Goal: Task Accomplishment & Management: Use online tool/utility

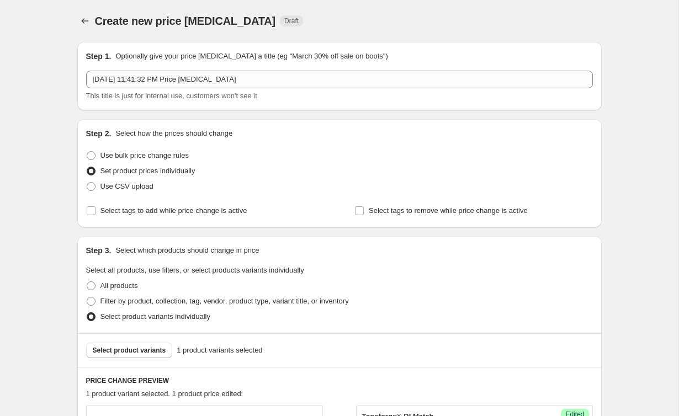
scroll to position [376, 0]
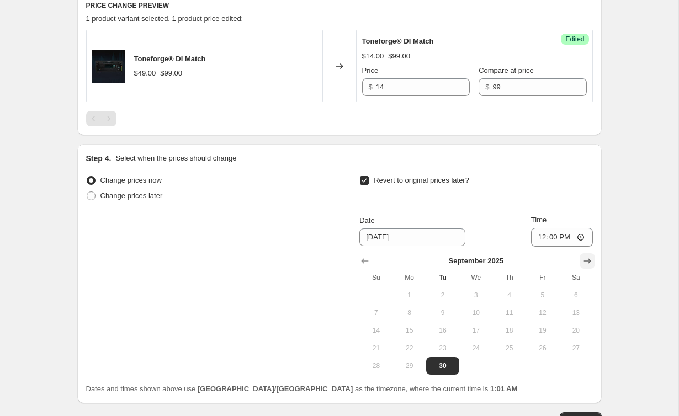
click at [585, 261] on icon "Show next month, October 2025" at bounding box center [587, 261] width 11 height 11
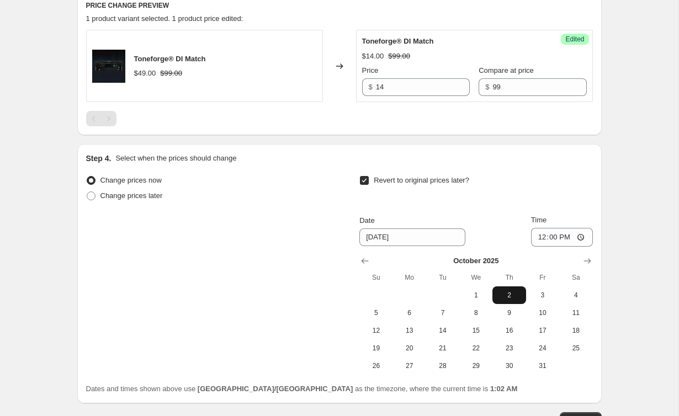
click at [503, 301] on button "2" at bounding box center [509, 296] width 33 height 18
type input "[DATE]"
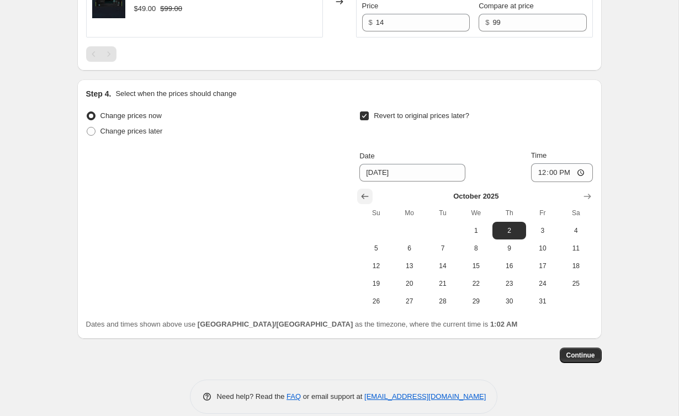
scroll to position [455, 0]
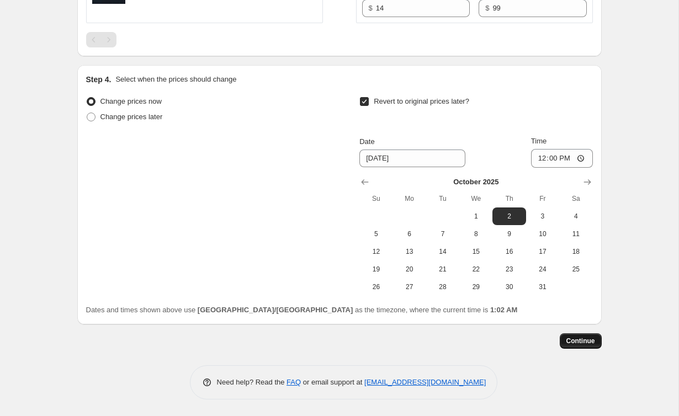
click at [584, 342] on span "Continue" at bounding box center [581, 341] width 29 height 9
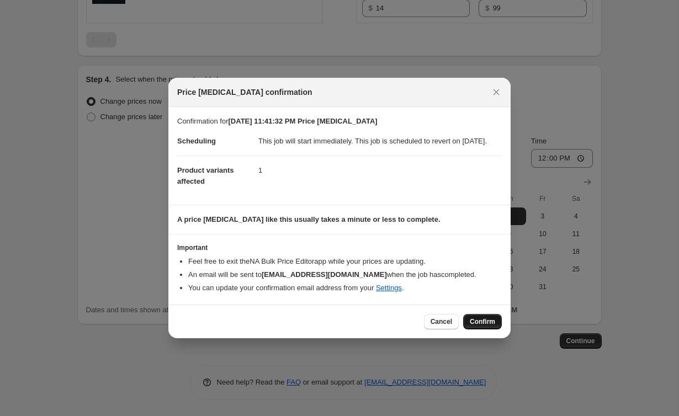
click at [480, 326] on span "Confirm" at bounding box center [482, 322] width 25 height 9
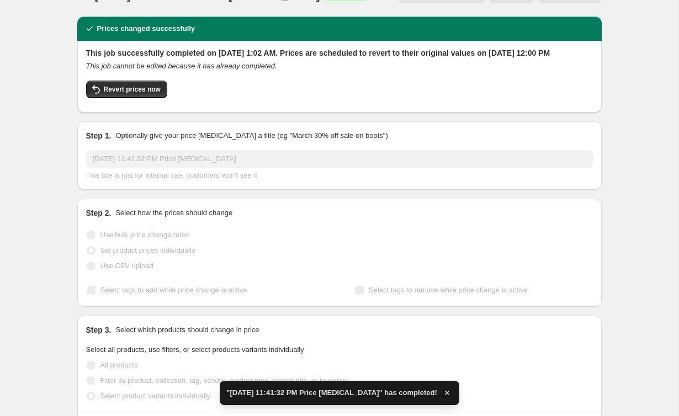
scroll to position [28, 0]
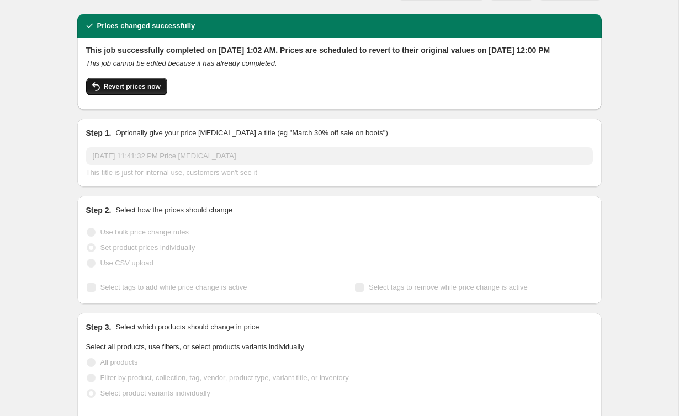
click at [138, 96] on button "Revert prices now" at bounding box center [126, 87] width 81 height 18
checkbox input "false"
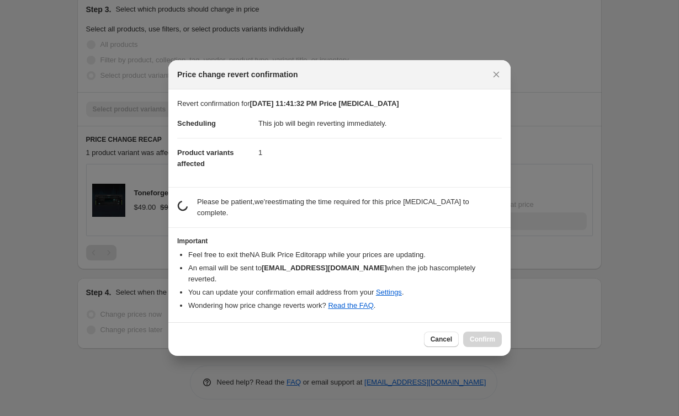
scroll to position [0, 0]
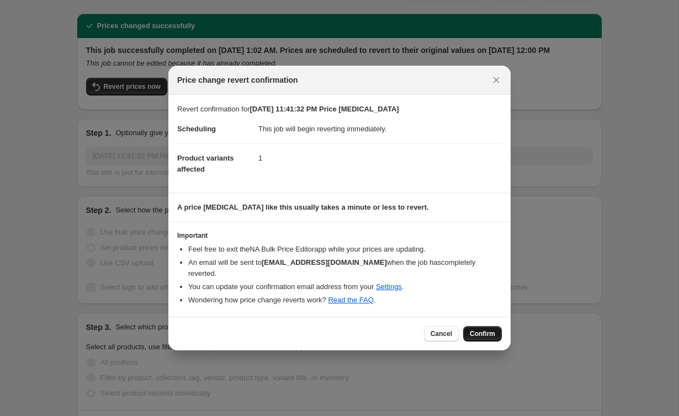
click at [487, 335] on span "Confirm" at bounding box center [482, 334] width 25 height 9
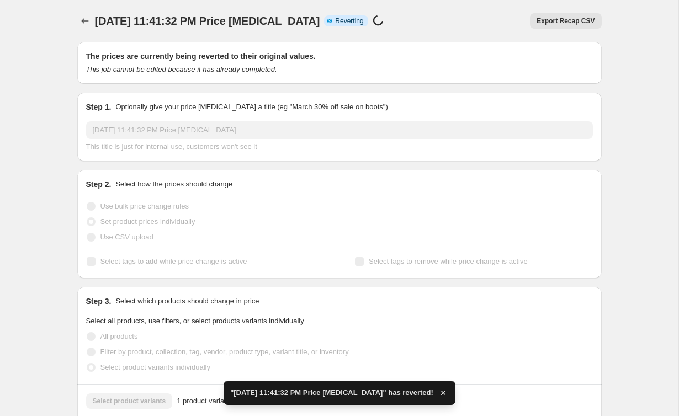
checkbox input "true"
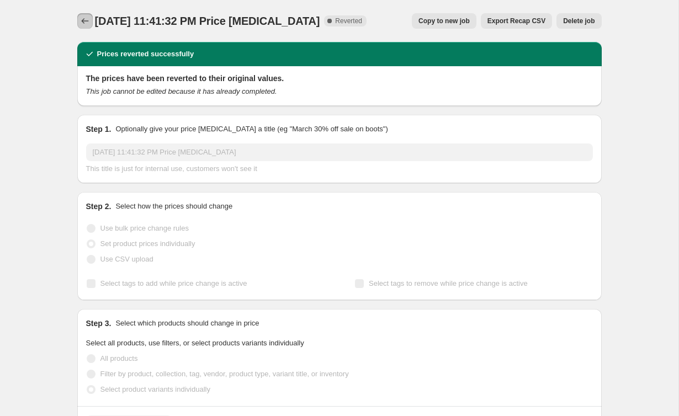
click at [84, 21] on icon "Price change jobs" at bounding box center [85, 20] width 11 height 11
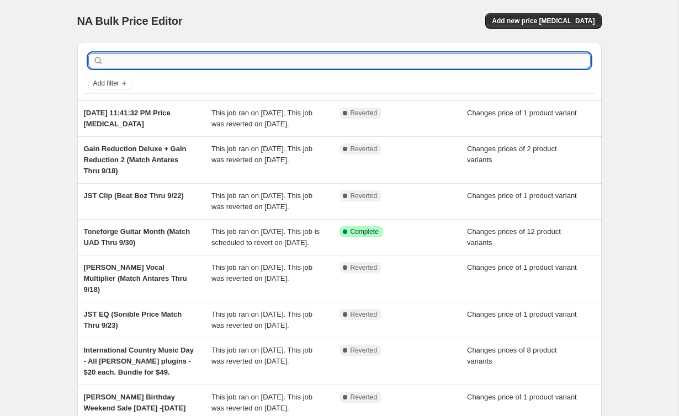
click at [306, 61] on input "text" at bounding box center [348, 60] width 485 height 15
click at [536, 27] on button "Add new price [MEDICAL_DATA]" at bounding box center [543, 20] width 116 height 15
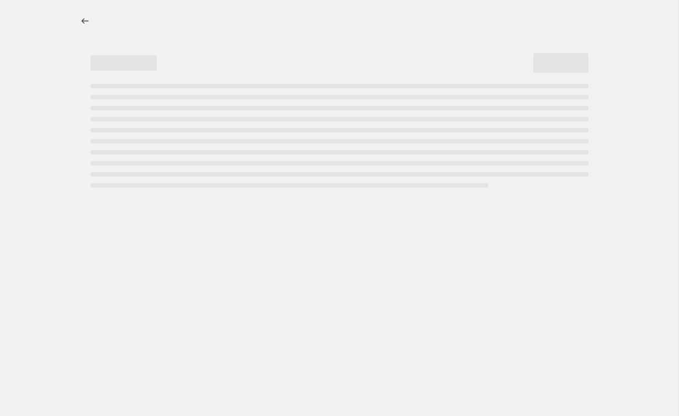
select select "percentage"
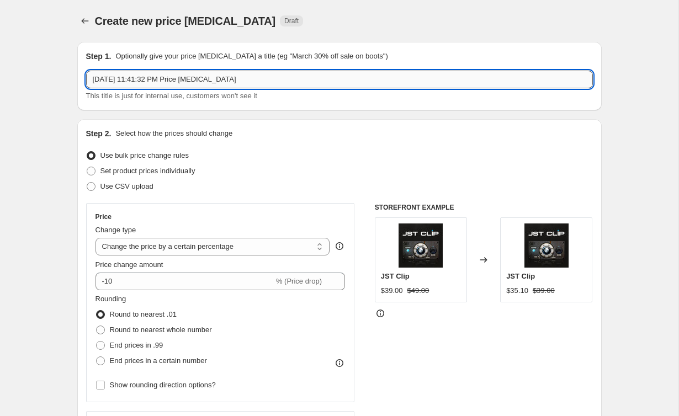
click at [129, 81] on input "[DATE] 11:41:32 PM Price [MEDICAL_DATA]" at bounding box center [339, 80] width 507 height 18
drag, startPoint x: 277, startPoint y: 79, endPoint x: 138, endPoint y: 80, distance: 139.2
click at [138, 80] on input "[DATE] 11:41:32 PM Price [MEDICAL_DATA]" at bounding box center [339, 80] width 507 height 18
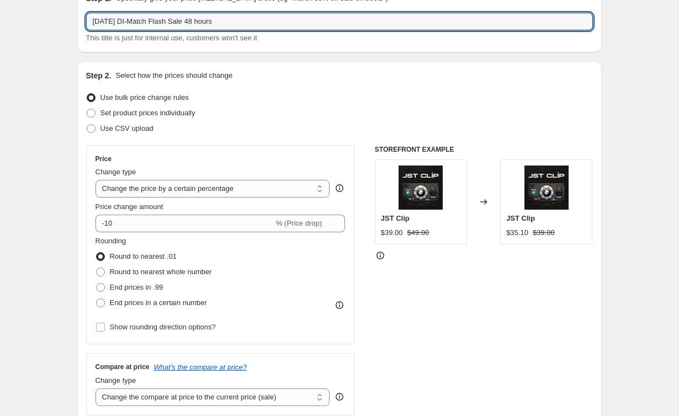
scroll to position [70, 0]
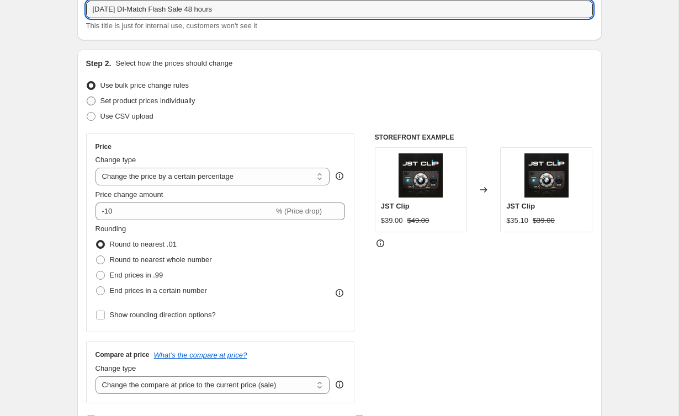
type input "[DATE] DI-Match Flash Sale 48 hours"
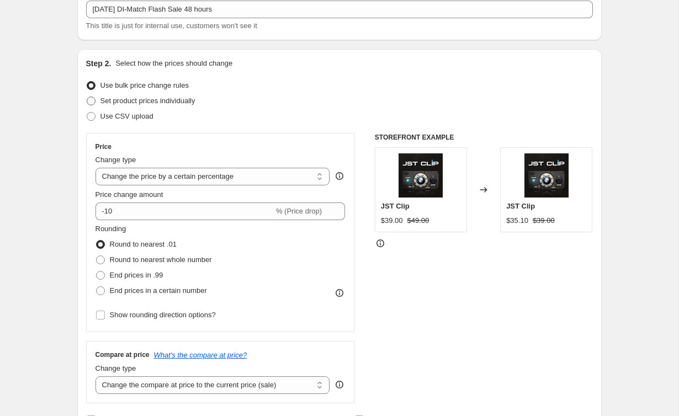
click at [91, 101] on span at bounding box center [91, 101] width 9 height 9
click at [87, 97] on input "Set product prices individually" at bounding box center [87, 97] width 1 height 1
radio input "true"
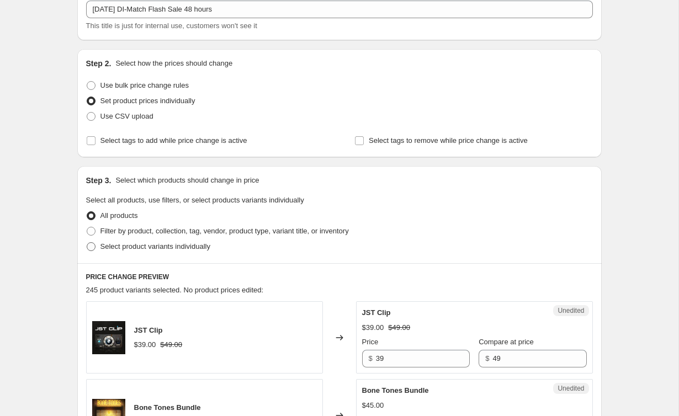
click at [88, 247] on span at bounding box center [91, 246] width 9 height 9
click at [87, 243] on input "Select product variants individually" at bounding box center [87, 242] width 1 height 1
radio input "true"
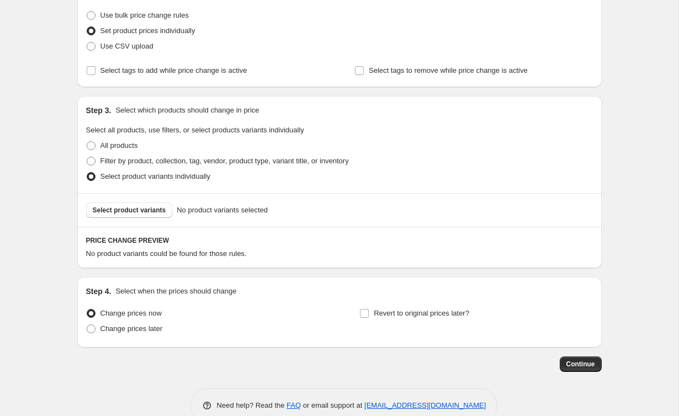
scroll to position [163, 0]
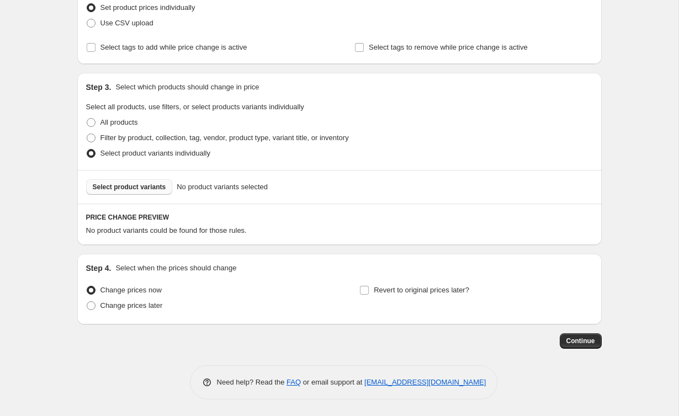
click at [171, 194] on button "Select product variants" at bounding box center [129, 186] width 87 height 15
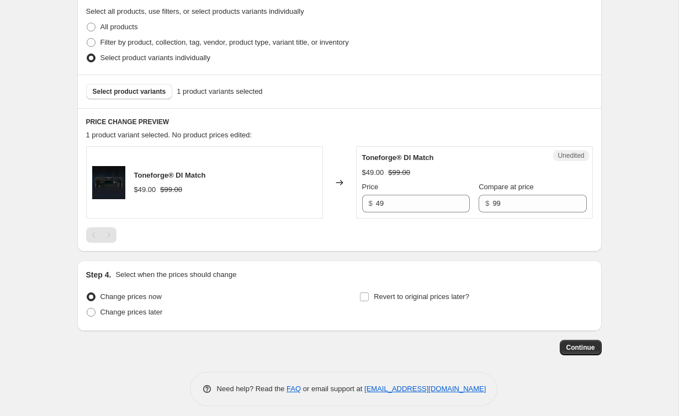
scroll to position [266, 0]
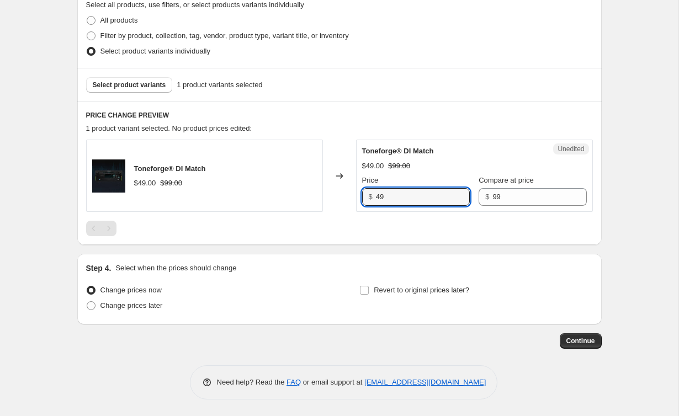
drag, startPoint x: 396, startPoint y: 199, endPoint x: 373, endPoint y: 200, distance: 23.2
click at [373, 200] on div "$ 49" at bounding box center [416, 197] width 108 height 18
type input "19"
click at [366, 291] on input "Revert to original prices later?" at bounding box center [364, 290] width 9 height 9
checkbox input "true"
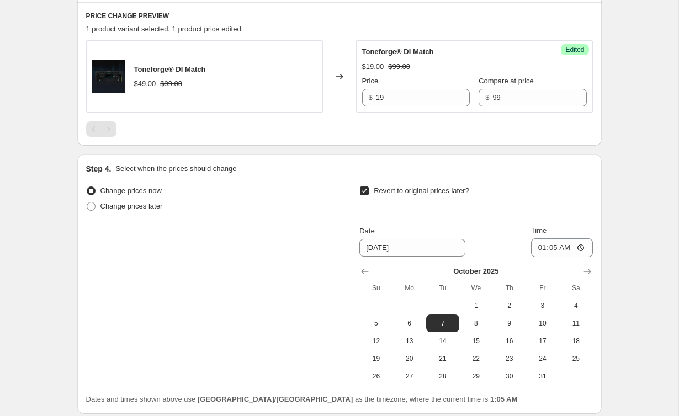
scroll to position [376, 0]
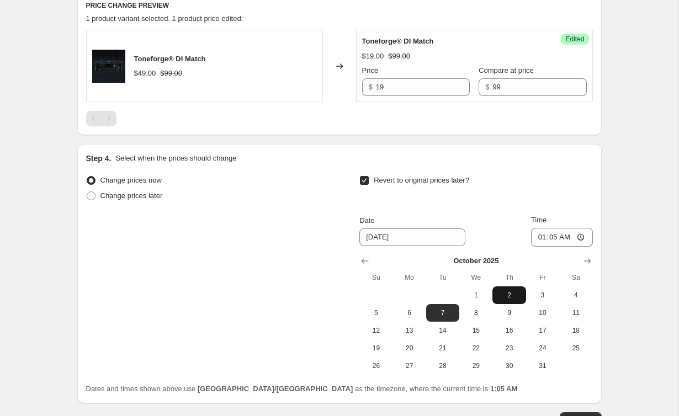
click at [501, 300] on button "2" at bounding box center [509, 296] width 33 height 18
type input "[DATE]"
click at [540, 237] on input "01:05" at bounding box center [562, 237] width 62 height 19
type input "12:00"
click at [293, 256] on div "Change prices now Change prices later Revert to original prices later? Date [DA…" at bounding box center [339, 274] width 507 height 202
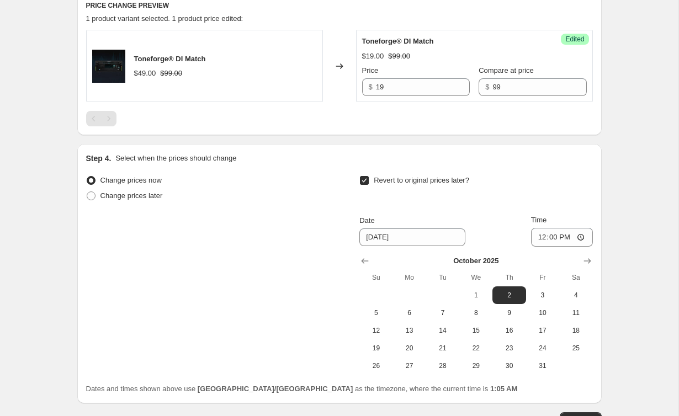
scroll to position [455, 0]
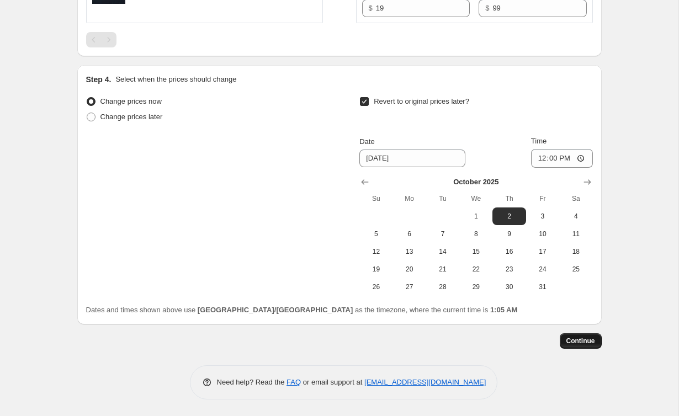
click at [588, 341] on span "Continue" at bounding box center [581, 341] width 29 height 9
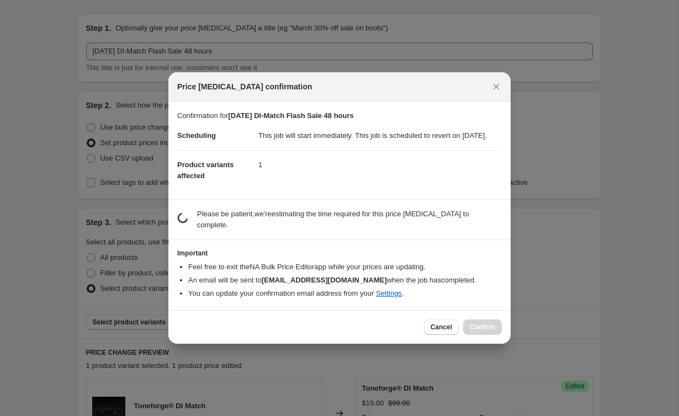
scroll to position [0, 0]
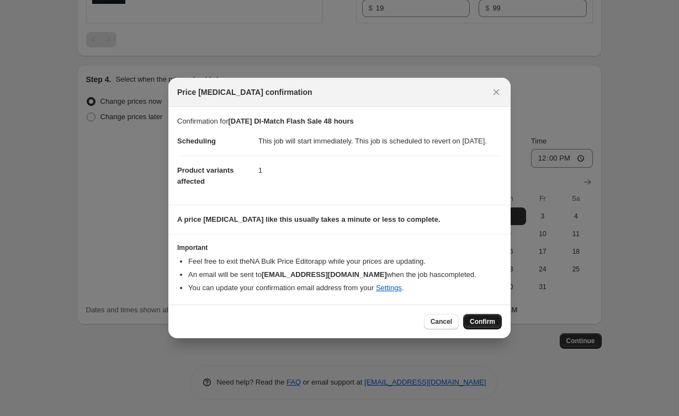
click at [477, 326] on span "Confirm" at bounding box center [482, 322] width 25 height 9
